Goal: Task Accomplishment & Management: Manage account settings

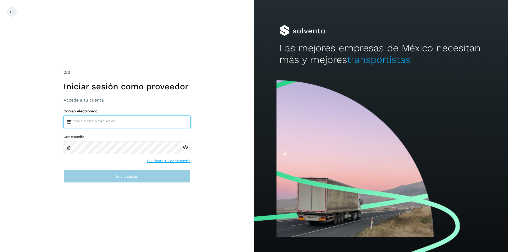
type input "**********"
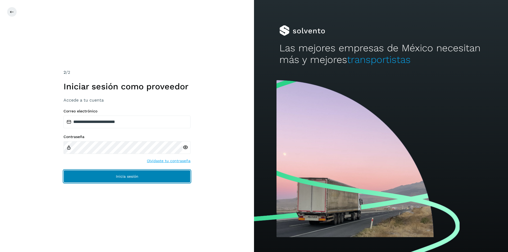
click at [109, 176] on button "Inicia sesión" at bounding box center [126, 176] width 127 height 13
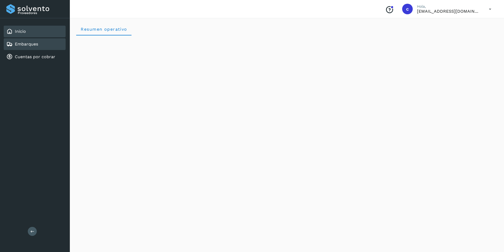
click at [22, 40] on div "Embarques" at bounding box center [35, 44] width 62 height 12
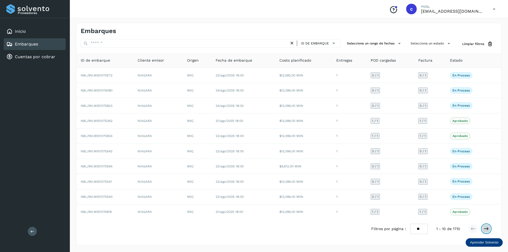
click at [486, 230] on icon at bounding box center [485, 228] width 5 height 5
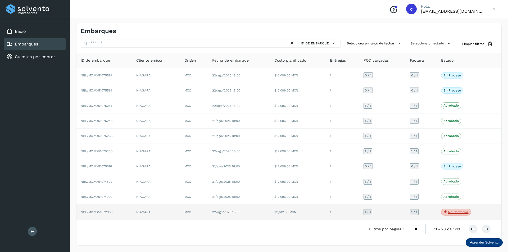
click at [459, 212] on p "No conforme" at bounding box center [458, 212] width 20 height 4
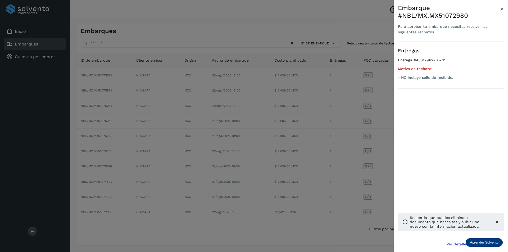
click at [345, 149] on div at bounding box center [254, 126] width 508 height 252
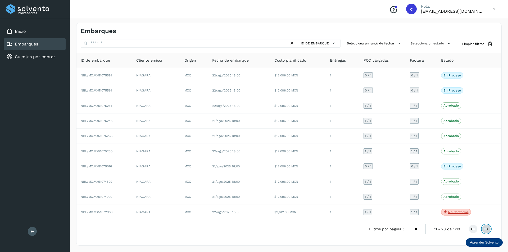
click at [484, 228] on icon at bounding box center [485, 228] width 5 height 5
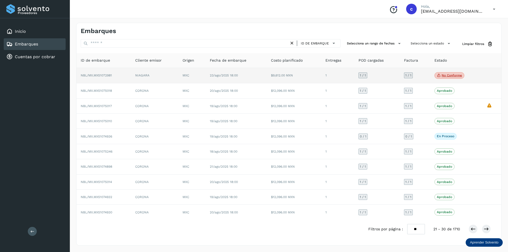
click at [449, 76] on p "No conforme" at bounding box center [451, 76] width 20 height 4
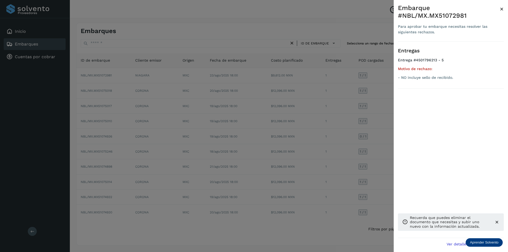
click at [357, 99] on div at bounding box center [254, 126] width 508 height 252
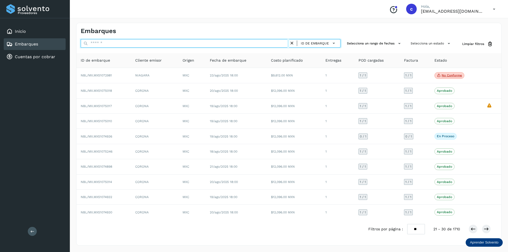
click at [258, 43] on input "text" at bounding box center [185, 43] width 208 height 8
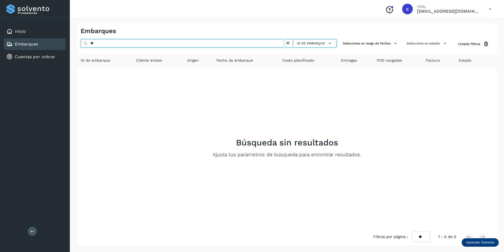
type input "*"
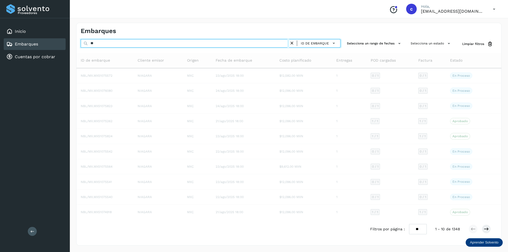
type input "*"
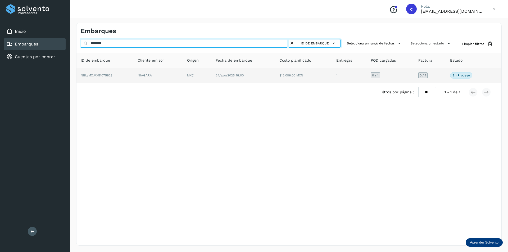
type input "********"
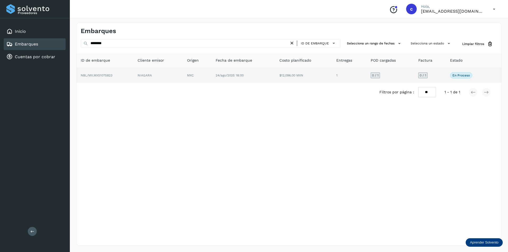
click at [221, 74] on span "24/ago/2025 18:00" at bounding box center [229, 76] width 28 height 4
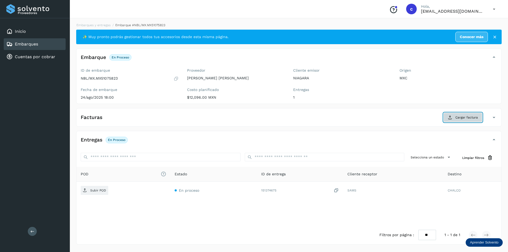
click at [471, 129] on div "✨ Muy pronto podrás gestionar todos tus accesorios desde esta misma página. Con…" at bounding box center [288, 137] width 425 height 215
click at [470, 120] on span "Cargar factura" at bounding box center [466, 117] width 22 height 5
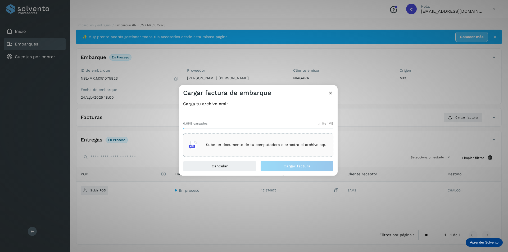
click at [227, 146] on p "Sube un documento de tu computadora o arrastra el archivo aquí" at bounding box center [267, 145] width 122 height 4
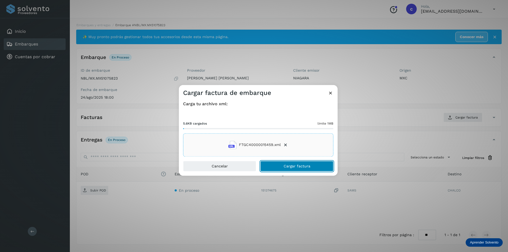
click at [305, 165] on span "Cargar factura" at bounding box center [296, 166] width 27 height 4
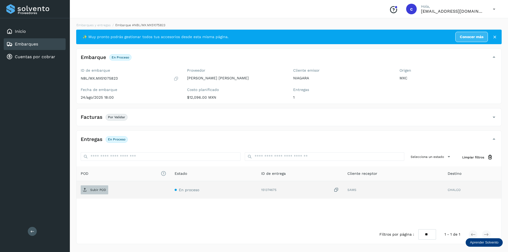
click at [101, 192] on span "Subir POD" at bounding box center [94, 190] width 27 height 8
click at [97, 188] on span "PDF" at bounding box center [90, 190] width 18 height 8
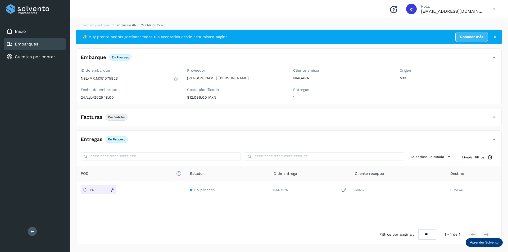
click at [53, 43] on div "Embarques" at bounding box center [35, 44] width 62 height 12
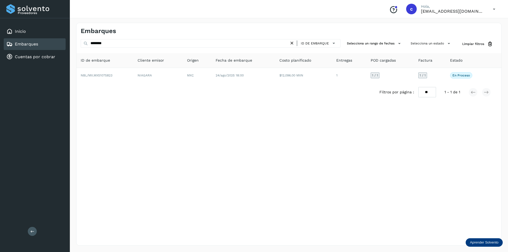
click at [292, 44] on icon at bounding box center [292, 43] width 6 height 6
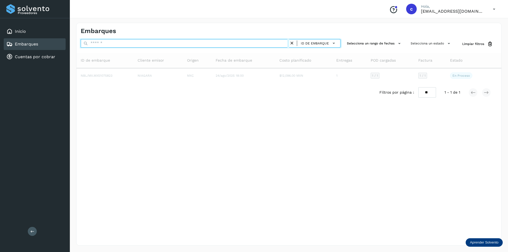
click at [219, 44] on input "text" at bounding box center [185, 43] width 208 height 8
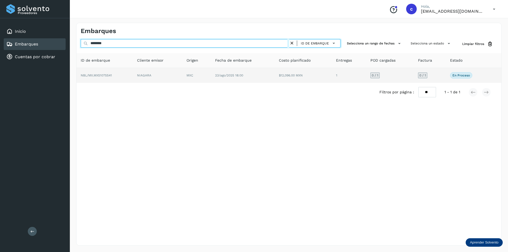
type input "********"
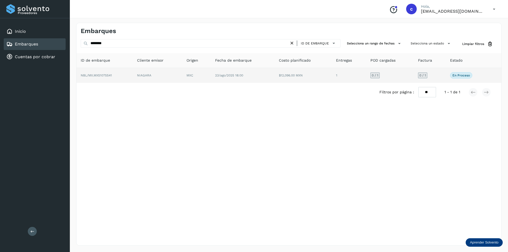
click at [182, 73] on td "NIAGARA" at bounding box center [196, 75] width 29 height 15
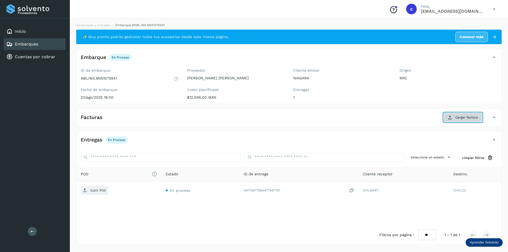
click at [451, 117] on icon at bounding box center [450, 117] width 4 height 4
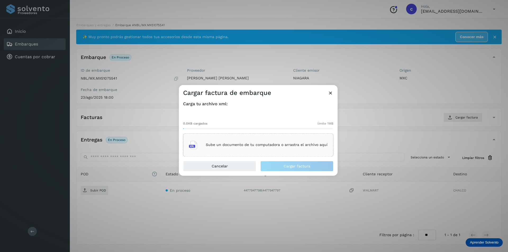
click at [301, 148] on div "Sube un documento de tu computadora o arrastra el archivo aquí" at bounding box center [258, 145] width 139 height 14
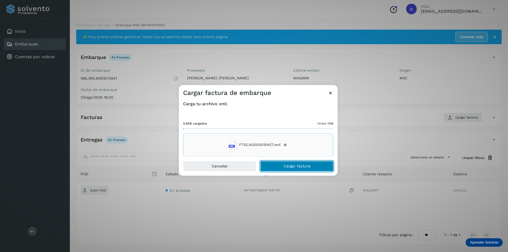
click at [316, 167] on button "Cargar factura" at bounding box center [296, 166] width 73 height 11
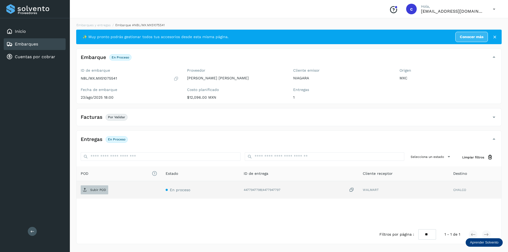
click at [89, 192] on span "Subir POD" at bounding box center [94, 190] width 27 height 8
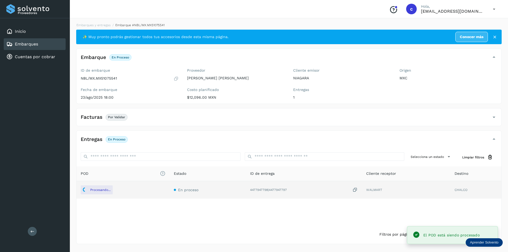
click at [493, 120] on icon at bounding box center [493, 117] width 6 height 6
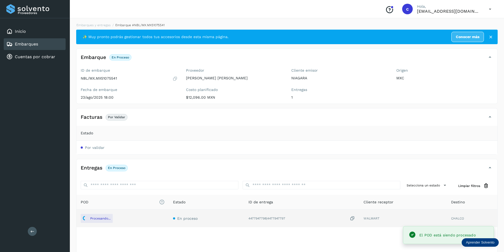
click at [99, 146] on span "Por validar" at bounding box center [95, 147] width 20 height 4
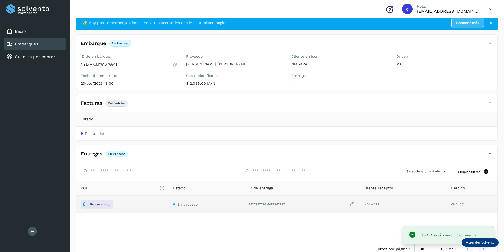
scroll to position [27, 0]
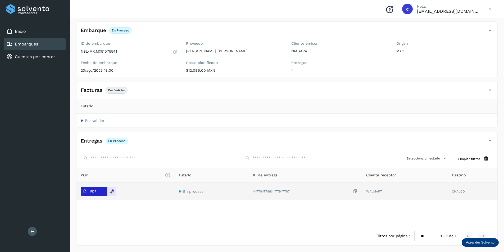
click at [96, 190] on p "PDF" at bounding box center [93, 192] width 6 height 4
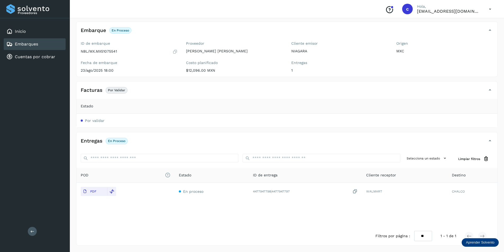
click at [56, 44] on div "Embarques" at bounding box center [35, 44] width 62 height 12
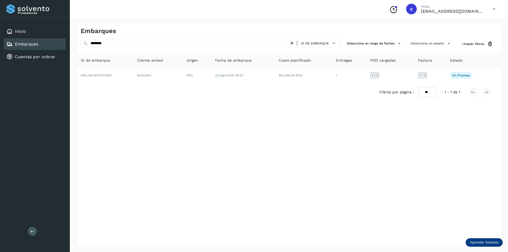
click at [291, 44] on icon at bounding box center [292, 43] width 6 height 6
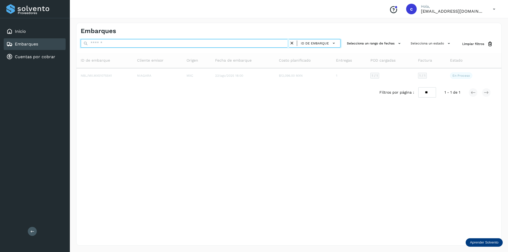
click at [252, 44] on input "text" at bounding box center [185, 43] width 208 height 8
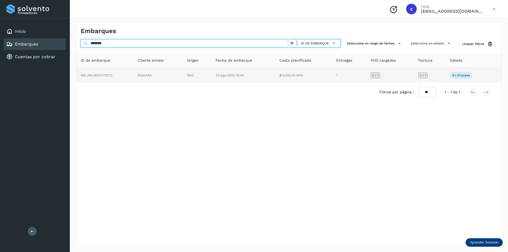
type input "********"
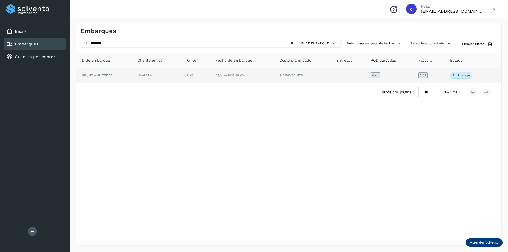
click at [183, 78] on td "NIAGARA" at bounding box center [197, 75] width 29 height 15
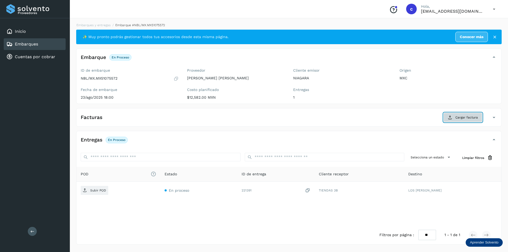
click at [477, 118] on span "Cargar factura" at bounding box center [466, 117] width 22 height 5
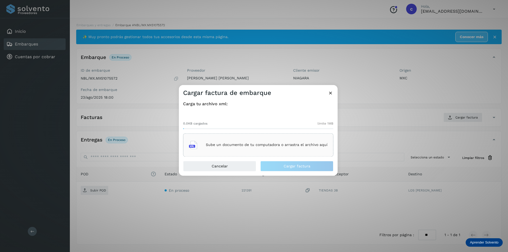
click at [266, 143] on p "Sube un documento de tu computadora o arrastra el archivo aquí" at bounding box center [267, 145] width 122 height 4
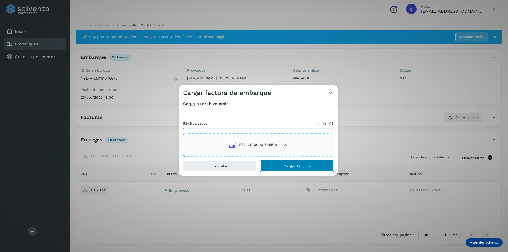
click at [297, 163] on button "Cargar factura" at bounding box center [296, 166] width 73 height 11
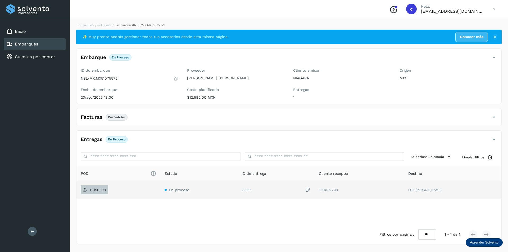
click at [97, 190] on p "Subir POD" at bounding box center [98, 190] width 16 height 4
click at [83, 191] on icon at bounding box center [85, 190] width 4 height 4
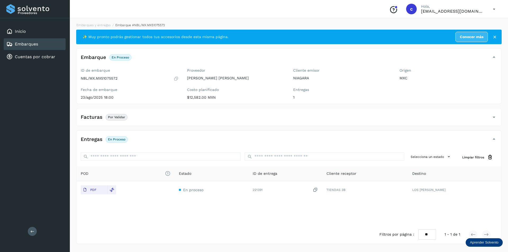
click at [40, 45] on div "Embarques" at bounding box center [35, 44] width 62 height 12
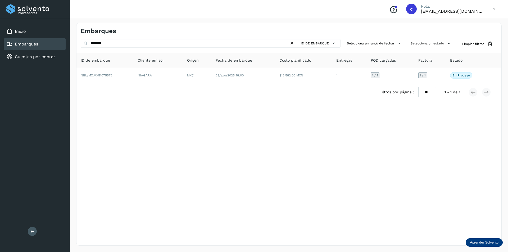
click at [292, 41] on icon at bounding box center [292, 43] width 6 height 6
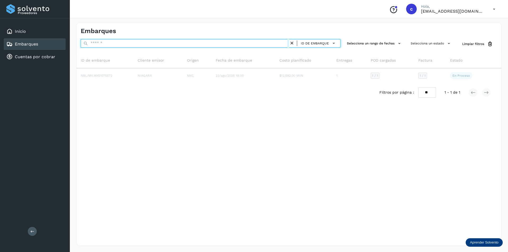
click at [243, 43] on input "text" at bounding box center [185, 43] width 208 height 8
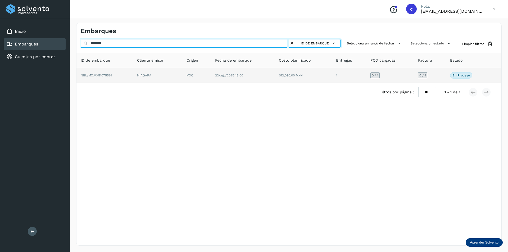
type input "********"
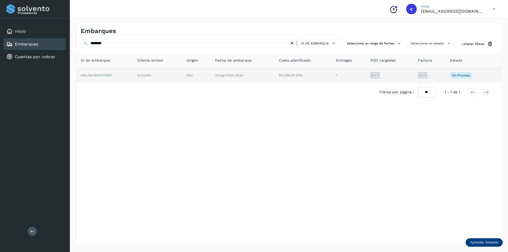
click at [182, 79] on td "NIAGARA" at bounding box center [196, 75] width 29 height 15
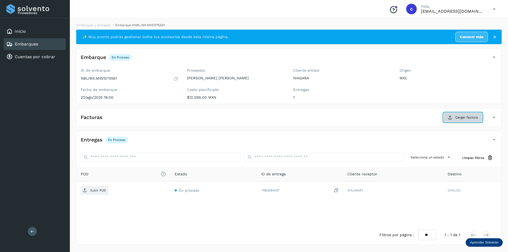
click at [457, 119] on span "Cargar factura" at bounding box center [466, 117] width 22 height 5
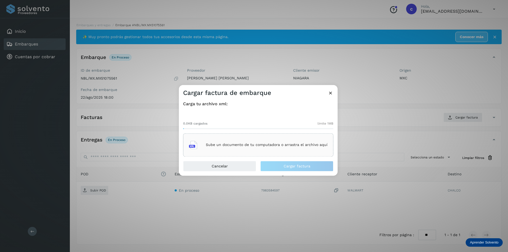
click at [262, 143] on p "Sube un documento de tu computadora o arrastra el archivo aquí" at bounding box center [267, 145] width 122 height 4
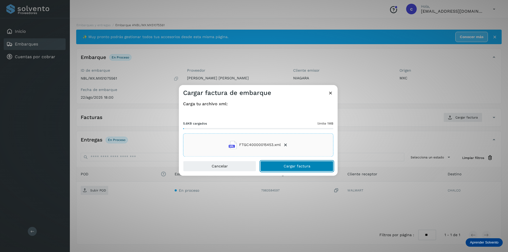
click at [314, 167] on button "Cargar factura" at bounding box center [296, 166] width 73 height 11
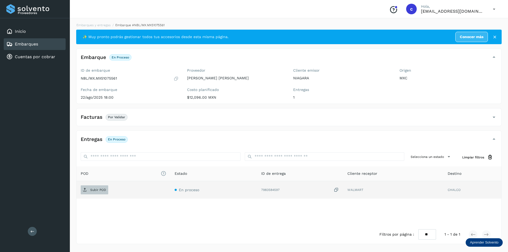
click at [89, 187] on span "Subir POD" at bounding box center [94, 190] width 27 height 8
click at [90, 188] on p "PDF" at bounding box center [93, 190] width 6 height 4
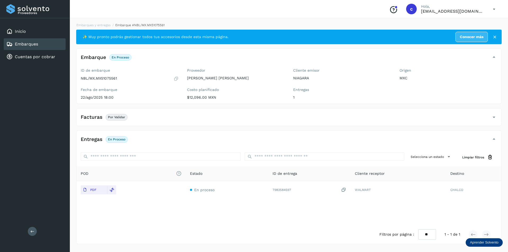
click at [46, 42] on div "Embarques" at bounding box center [35, 44] width 62 height 12
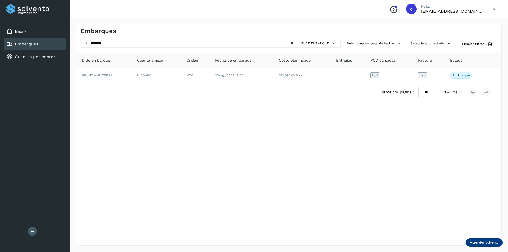
click at [293, 44] on icon at bounding box center [292, 43] width 6 height 6
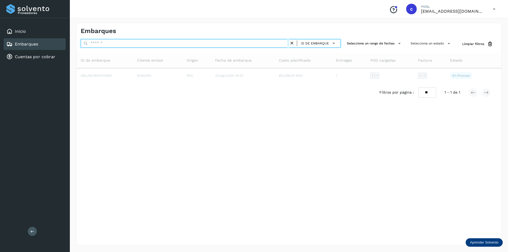
click at [246, 43] on input "text" at bounding box center [185, 43] width 208 height 8
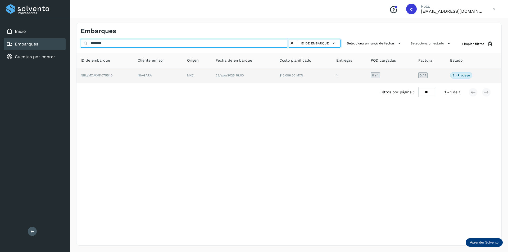
type input "********"
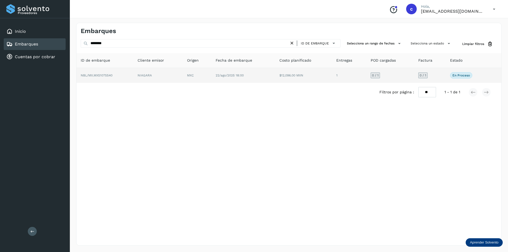
click at [275, 69] on td "22/ago/2025 18:00" at bounding box center [303, 75] width 57 height 15
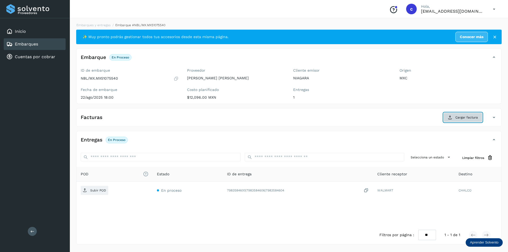
click at [470, 119] on span "Cargar factura" at bounding box center [466, 117] width 22 height 5
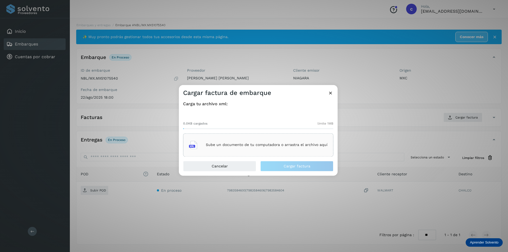
click at [313, 148] on div "Sube un documento de tu computadora o arrastra el archivo aquí" at bounding box center [258, 145] width 139 height 14
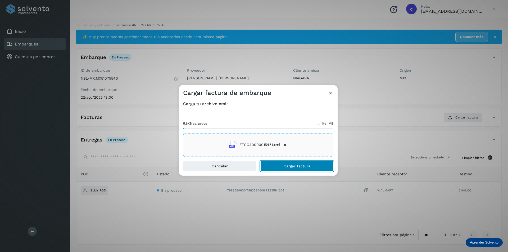
click at [319, 165] on button "Cargar factura" at bounding box center [296, 166] width 73 height 11
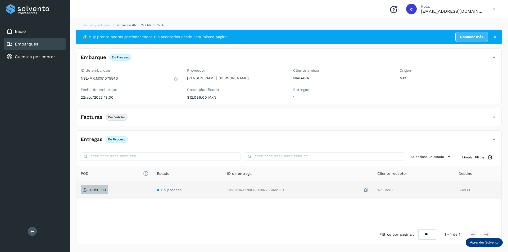
click at [91, 193] on span "Subir POD" at bounding box center [94, 190] width 27 height 8
click at [102, 190] on button "PDF" at bounding box center [94, 189] width 26 height 9
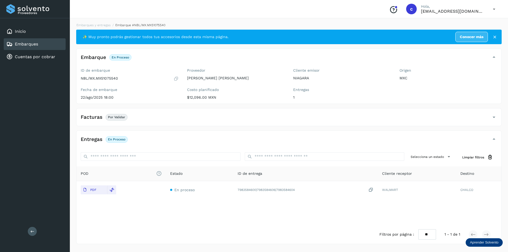
click at [39, 45] on div "Embarques" at bounding box center [35, 44] width 62 height 12
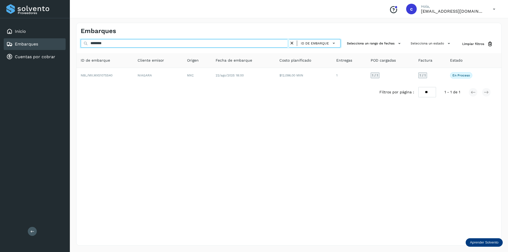
click at [235, 43] on input "********" at bounding box center [185, 43] width 208 height 8
type input "*"
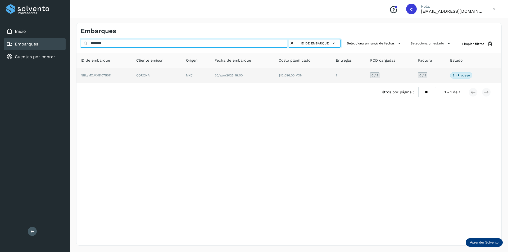
type input "********"
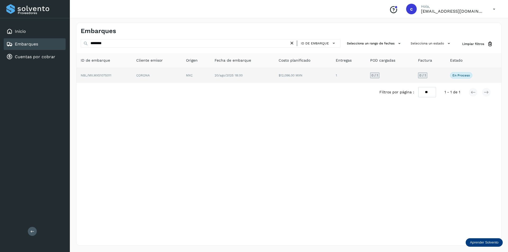
click at [182, 77] on td "CORONA" at bounding box center [196, 75] width 29 height 15
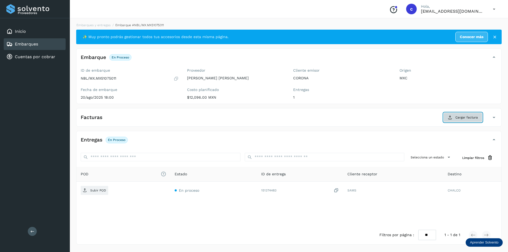
click at [465, 119] on span "Cargar factura" at bounding box center [466, 117] width 22 height 5
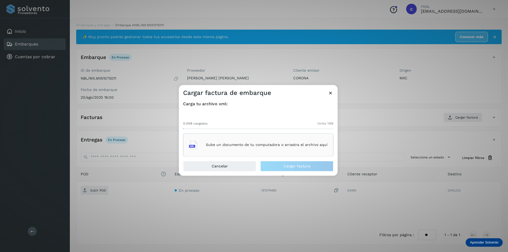
click at [295, 150] on div "Sube un documento de tu computadora o arrastra el archivo aquí" at bounding box center [258, 145] width 139 height 14
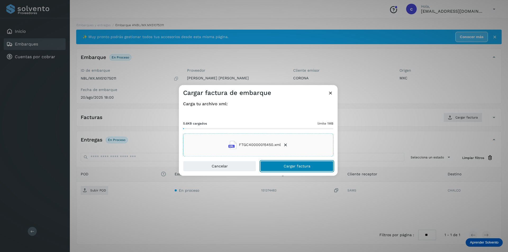
click at [307, 166] on span "Cargar factura" at bounding box center [296, 166] width 27 height 4
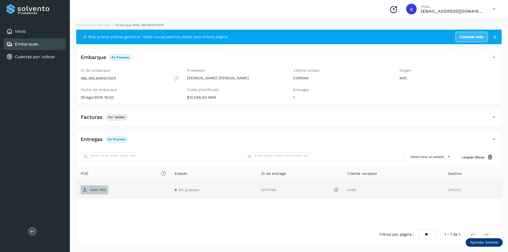
click at [87, 187] on span "Subir POD" at bounding box center [94, 190] width 27 height 8
click at [102, 186] on button "PDF" at bounding box center [94, 189] width 26 height 9
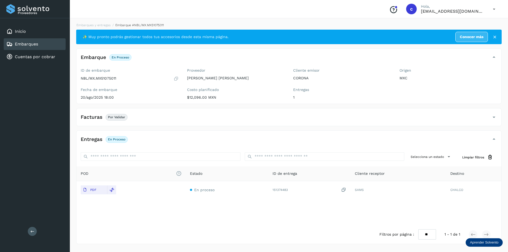
click at [52, 45] on div "Embarques" at bounding box center [35, 44] width 62 height 12
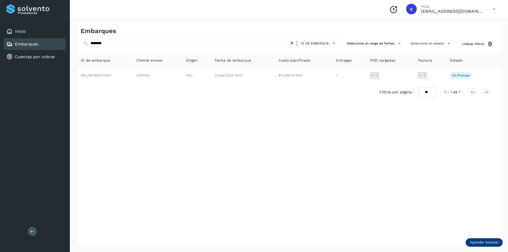
click at [291, 43] on icon at bounding box center [292, 43] width 6 height 6
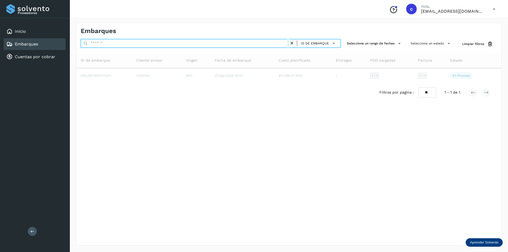
click at [249, 42] on input "text" at bounding box center [185, 43] width 208 height 8
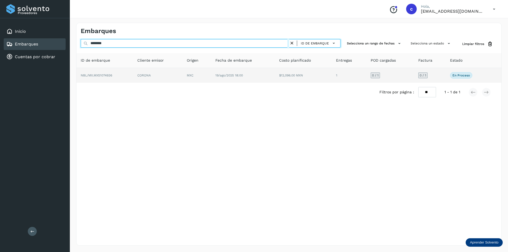
type input "********"
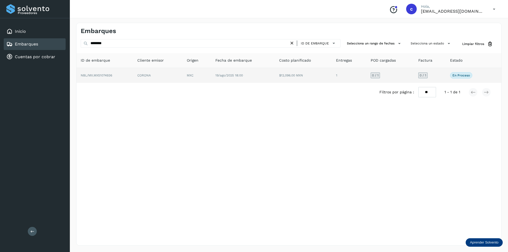
click at [182, 75] on td "CORONA" at bounding box center [196, 75] width 29 height 15
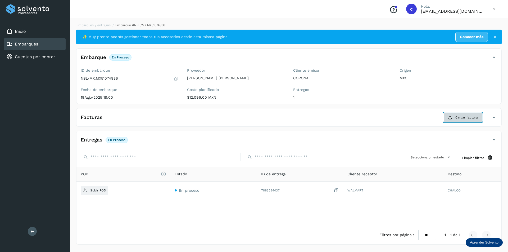
click at [451, 117] on icon at bounding box center [450, 117] width 4 height 4
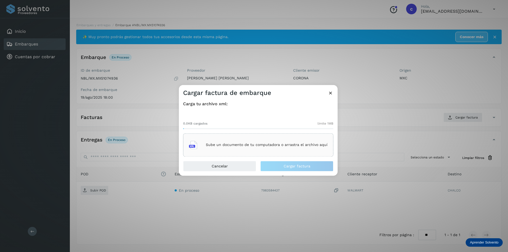
click at [275, 141] on div "Sube un documento de tu computadora o arrastra el archivo aquí" at bounding box center [258, 145] width 139 height 14
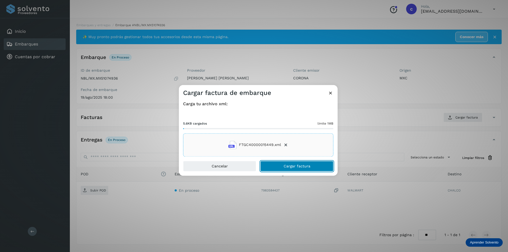
click at [276, 163] on button "Cargar factura" at bounding box center [296, 166] width 73 height 11
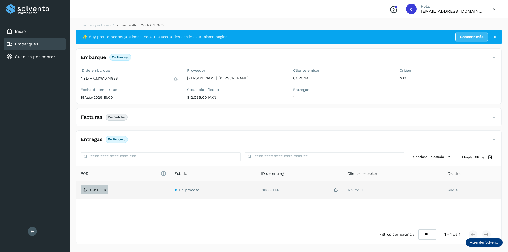
click at [98, 190] on p "Subir POD" at bounding box center [98, 190] width 16 height 4
click at [82, 192] on span "PDF" at bounding box center [90, 190] width 18 height 8
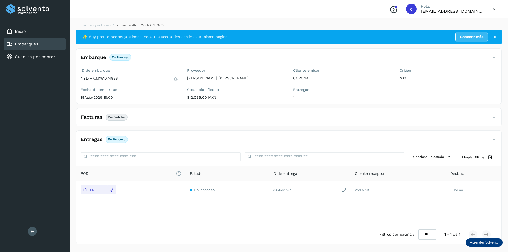
click at [22, 42] on link "Embarques" at bounding box center [26, 44] width 23 height 5
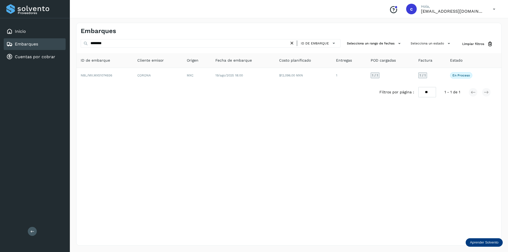
click at [292, 45] on icon at bounding box center [292, 43] width 6 height 6
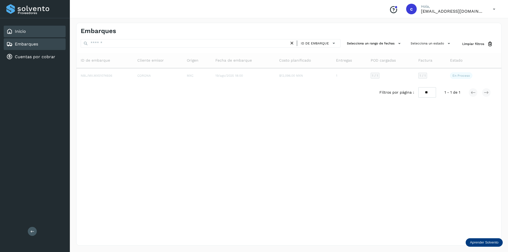
click at [29, 33] on div "Inicio" at bounding box center [35, 32] width 62 height 12
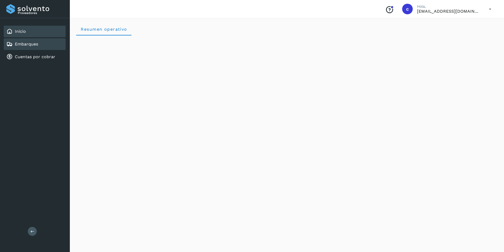
click at [32, 48] on div "Embarques" at bounding box center [35, 44] width 62 height 12
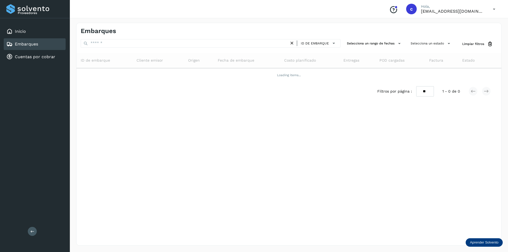
click at [34, 45] on link "Embarques" at bounding box center [26, 44] width 23 height 5
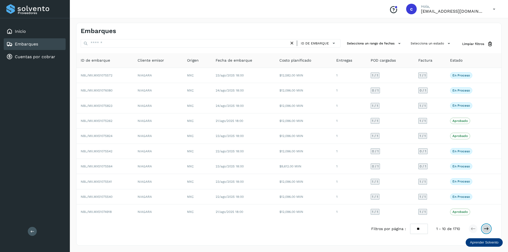
click at [485, 226] on icon at bounding box center [485, 228] width 5 height 5
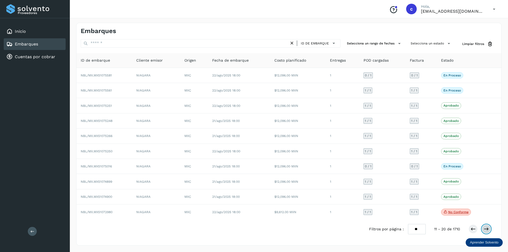
click at [489, 228] on button at bounding box center [485, 228] width 9 height 9
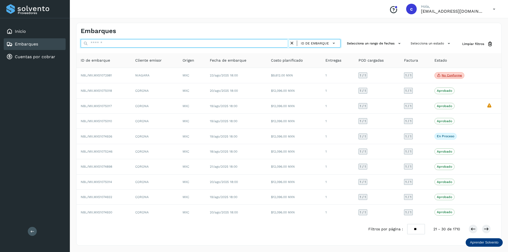
click at [171, 43] on input "text" at bounding box center [185, 43] width 208 height 8
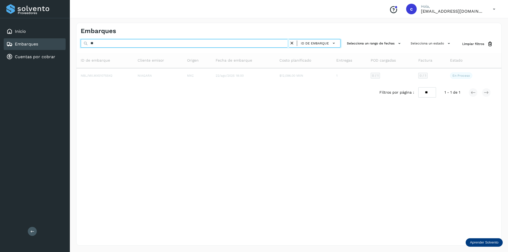
type input "*"
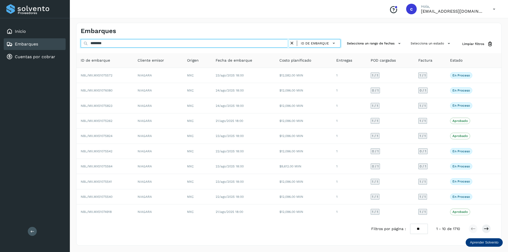
type input "********"
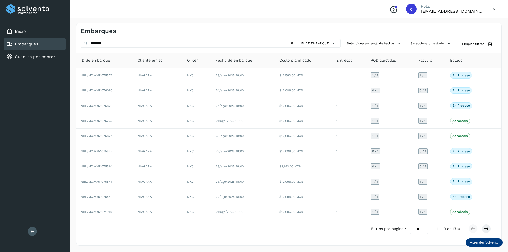
click at [494, 4] on icon at bounding box center [493, 9] width 11 height 11
click at [469, 25] on div "Cerrar sesión" at bounding box center [467, 24] width 63 height 10
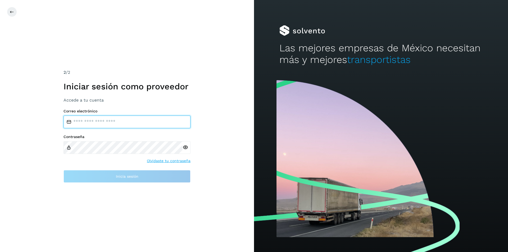
type input "**********"
